Goal: Navigation & Orientation: Go to known website

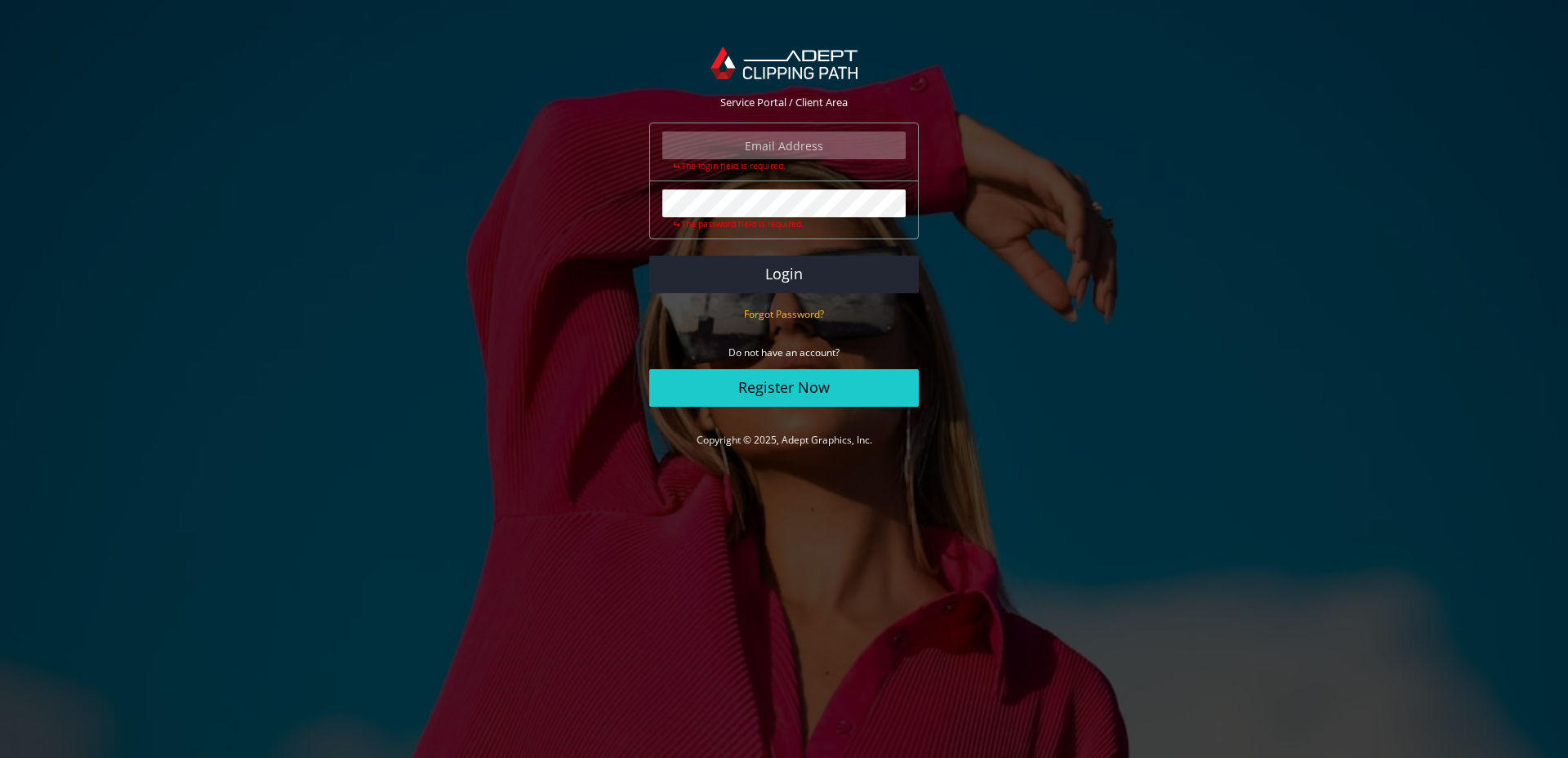
click at [817, 73] on img at bounding box center [784, 63] width 146 height 32
